Goal: Navigation & Orientation: Find specific page/section

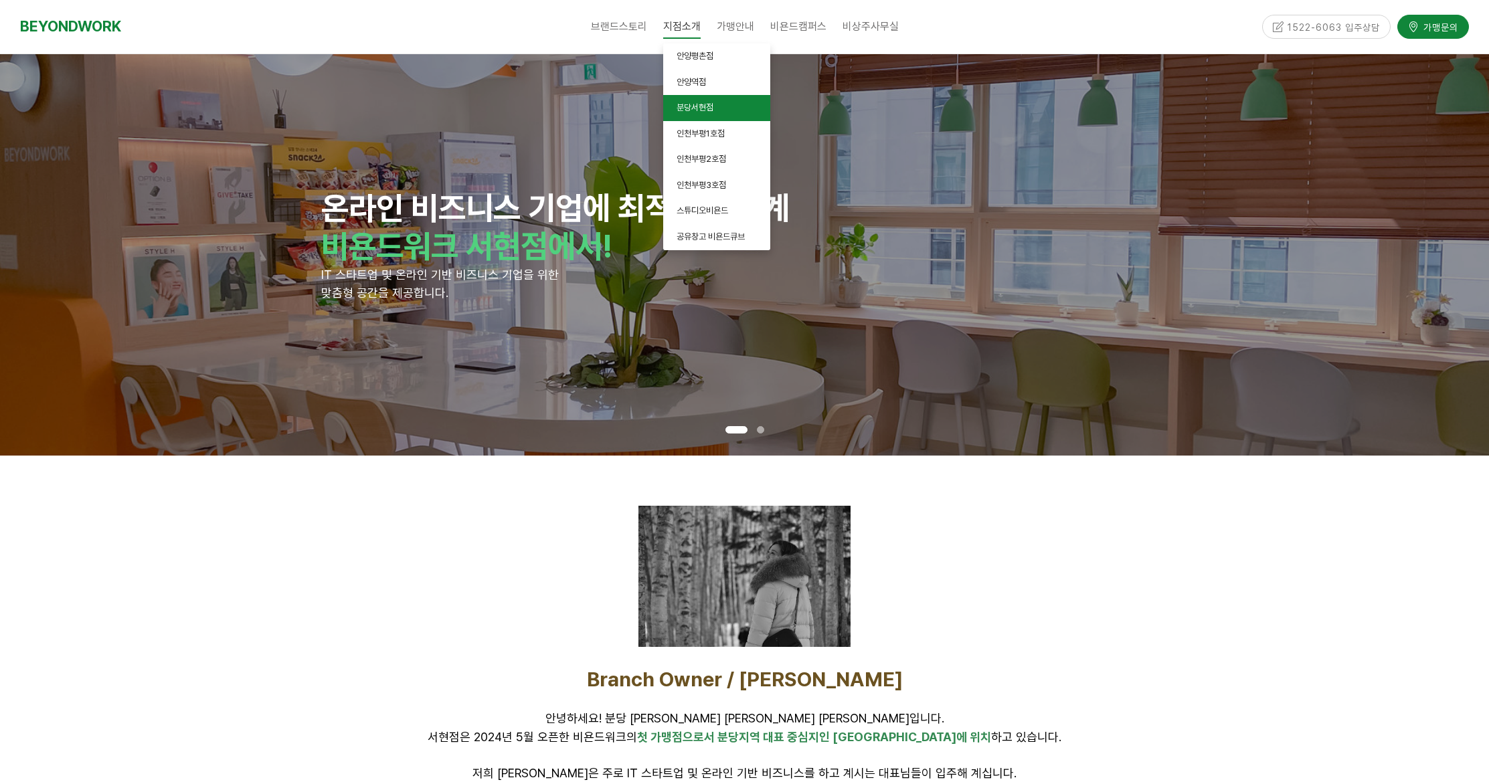
click at [681, 108] on span "분당서현점" at bounding box center [694, 107] width 37 height 10
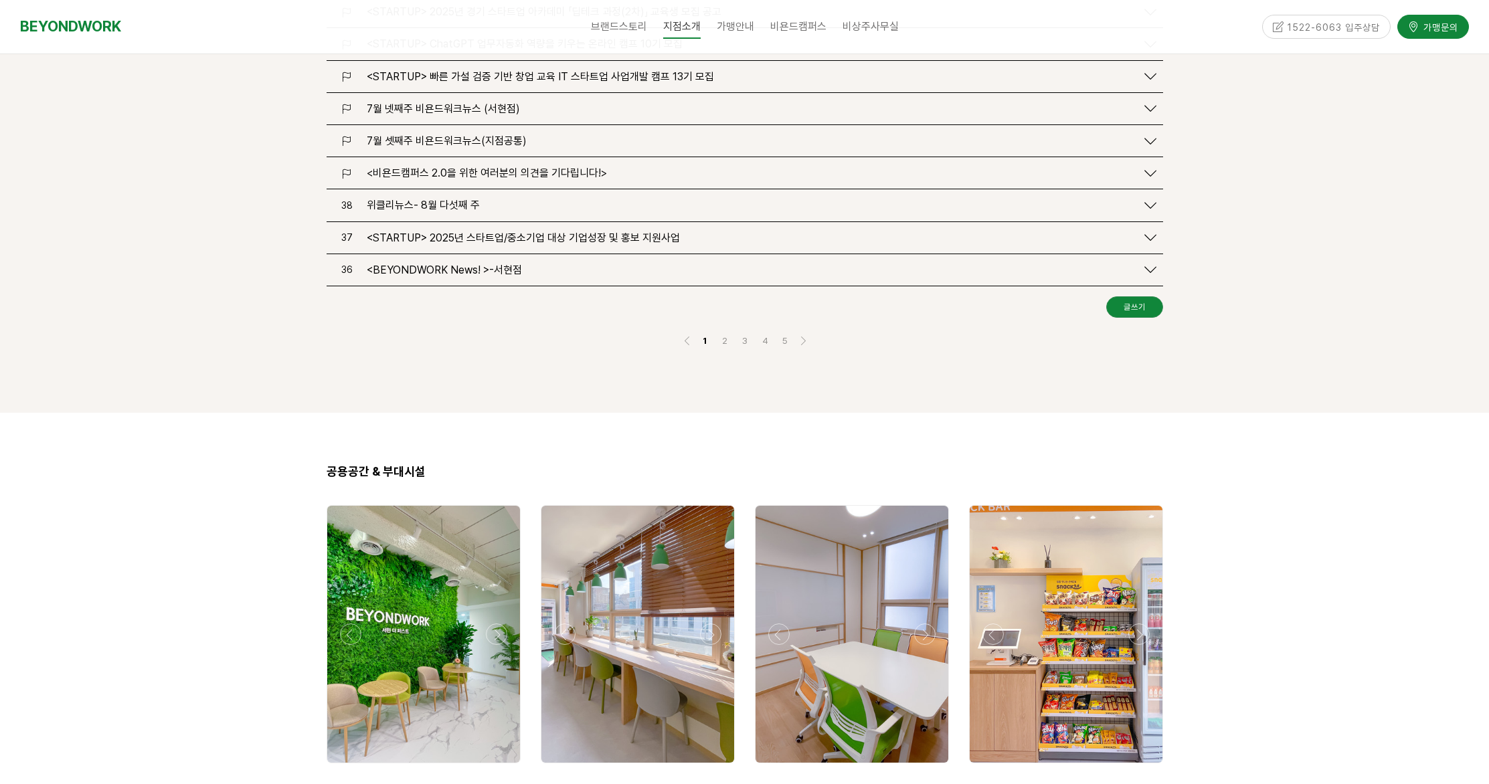
scroll to position [1774, 0]
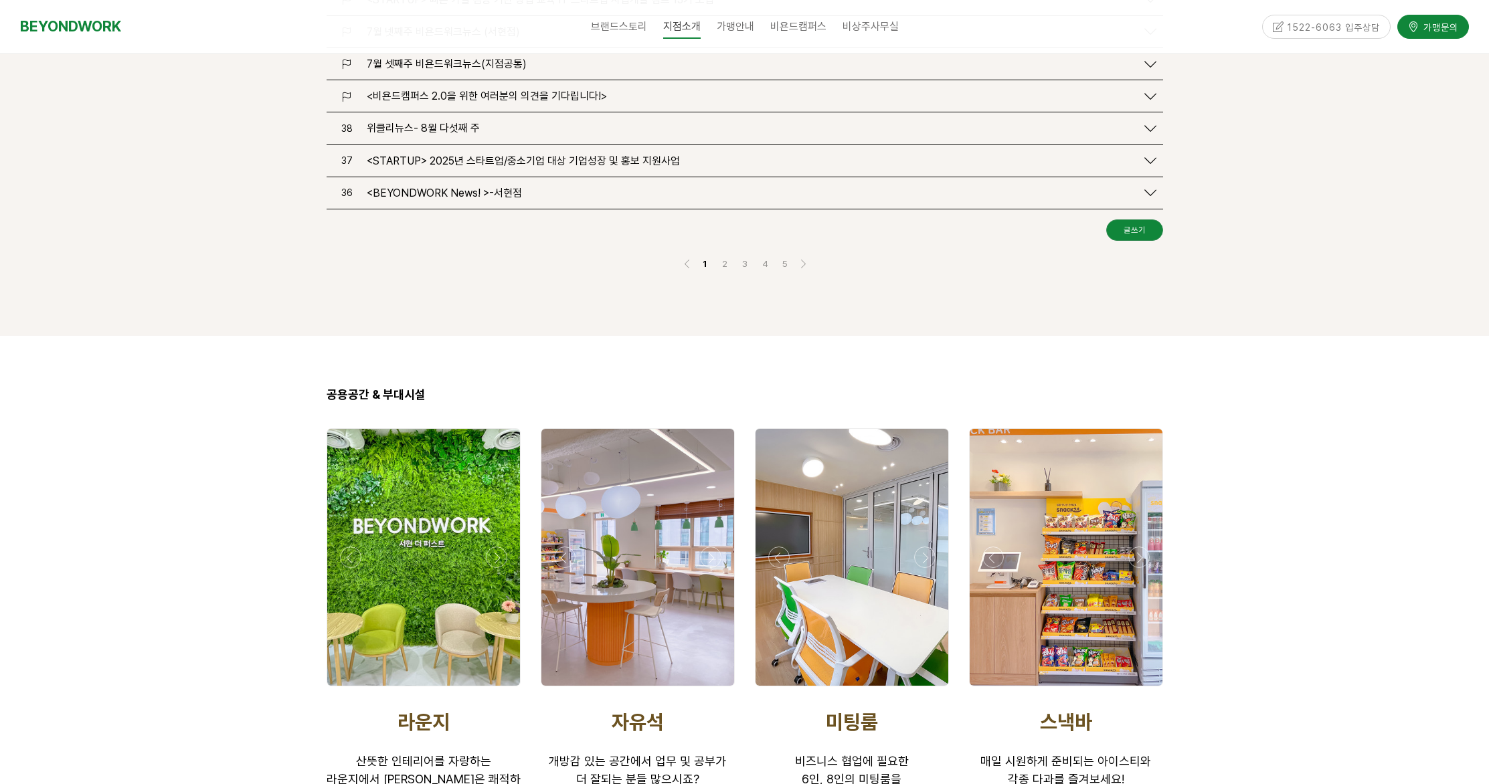
click at [761, 306] on div at bounding box center [744, 316] width 836 height 20
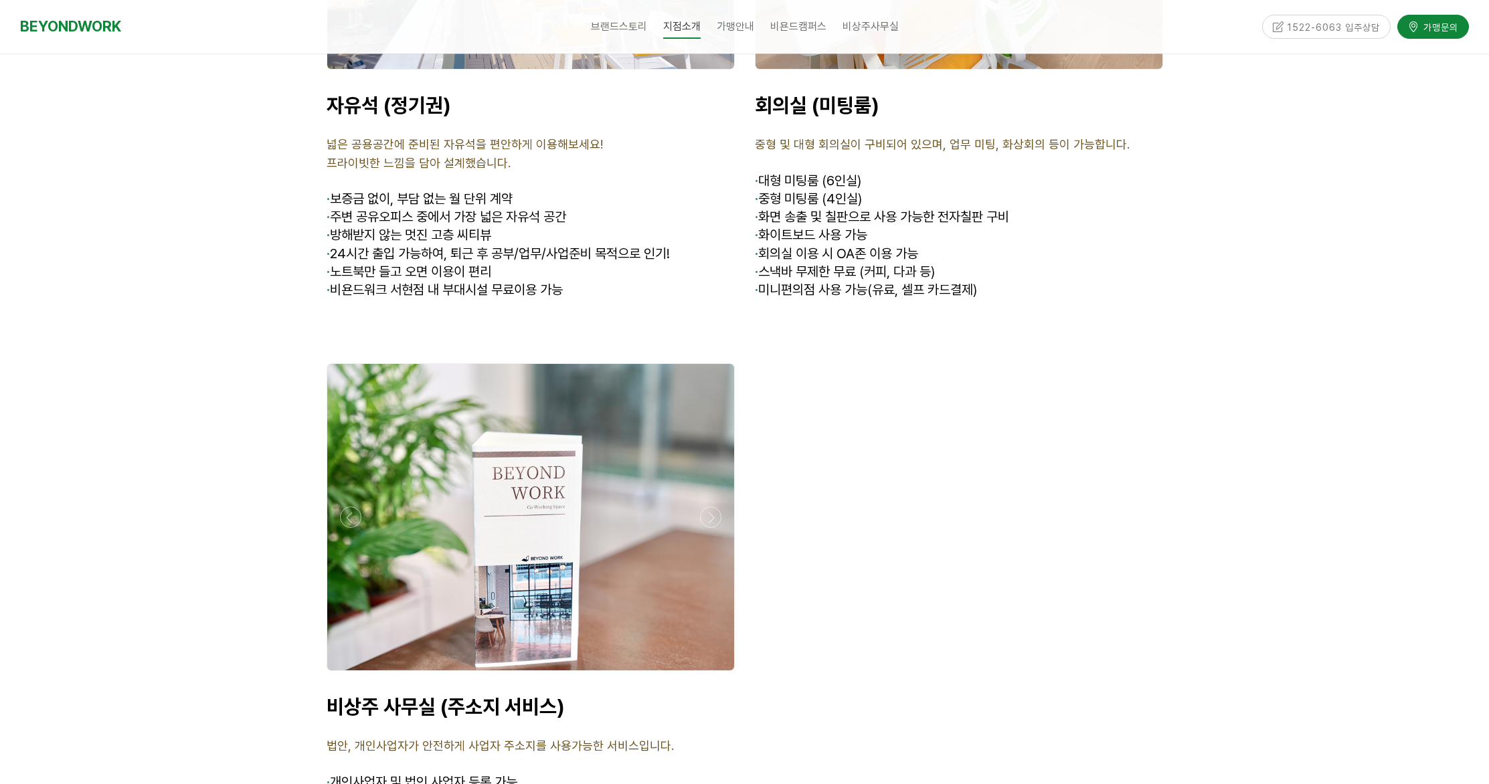
scroll to position [4673, 0]
